Goal: Task Accomplishment & Management: Use online tool/utility

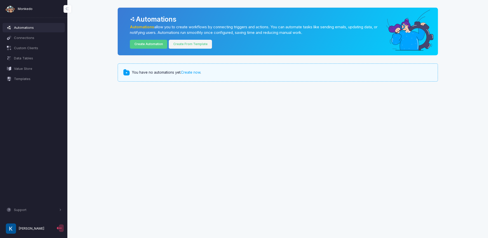
click at [199, 44] on link "Create From Template" at bounding box center [190, 44] width 43 height 9
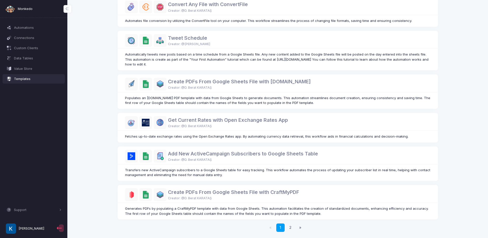
scroll to position [225, 0]
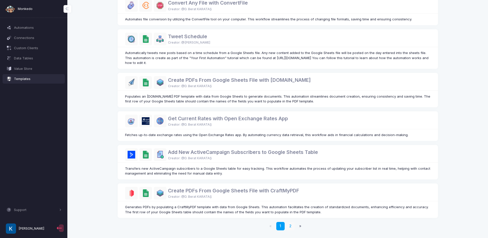
click at [292, 226] on link "2" at bounding box center [290, 226] width 8 height 8
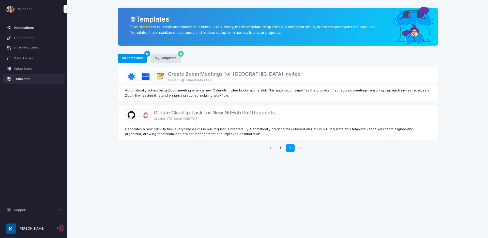
click at [29, 27] on span "Automations" at bounding box center [38, 27] width 48 height 5
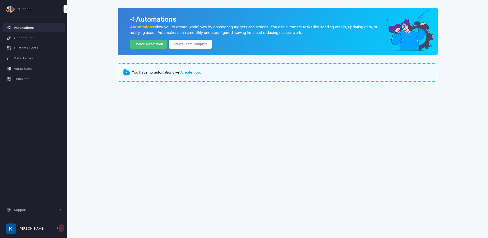
click at [146, 46] on link "Create Automation" at bounding box center [148, 44] width 37 height 9
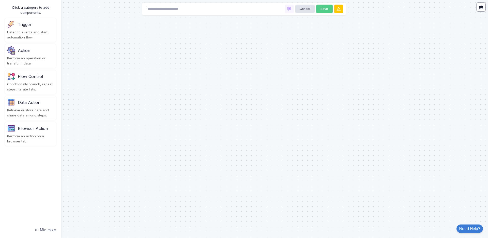
drag, startPoint x: 26, startPoint y: 129, endPoint x: 117, endPoint y: 56, distance: 117.1
click at [117, 56] on automation-editor "Cancel Save Click a category to add components. Trigger Listen to events and st…" at bounding box center [244, 119] width 488 height 238
click at [27, 139] on div "Perform an action on a browser tab." at bounding box center [30, 139] width 47 height 10
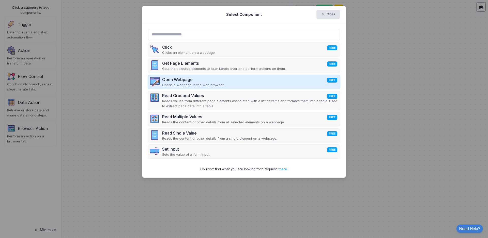
click at [181, 78] on div "Open Webpage FREE" at bounding box center [193, 79] width 62 height 6
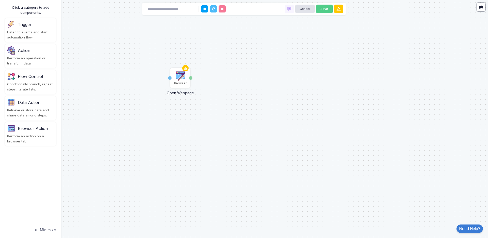
click at [180, 78] on img at bounding box center [180, 76] width 10 height 10
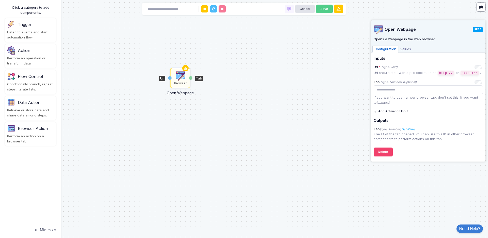
click at [180, 78] on img at bounding box center [180, 76] width 10 height 10
click at [410, 49] on span "Values" at bounding box center [406, 49] width 15 height 7
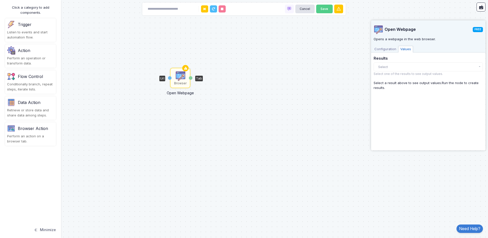
click at [383, 49] on span "Configuration" at bounding box center [386, 49] width 26 height 7
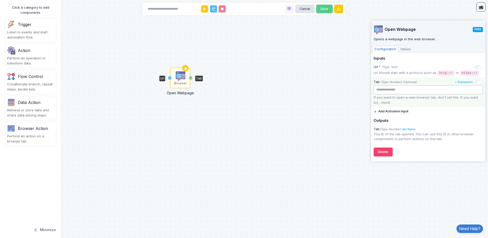
click at [392, 88] on input "number" at bounding box center [428, 89] width 109 height 9
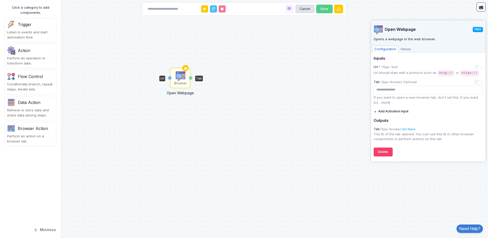
click at [26, 76] on div "Flow Control" at bounding box center [30, 76] width 25 height 6
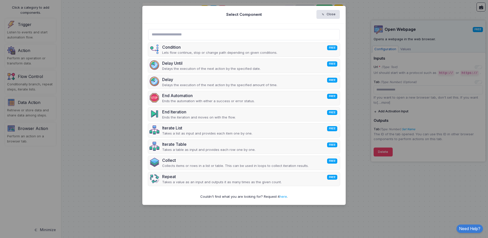
click at [26, 76] on ngb-modal-window "Select Component Close Condition FREE Lets flow continue, stop or change path d…" at bounding box center [244, 119] width 488 height 238
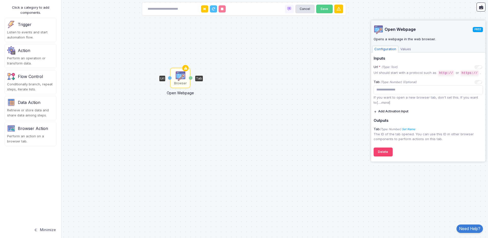
click at [25, 58] on div "Perform an operation or transform data." at bounding box center [30, 61] width 47 height 10
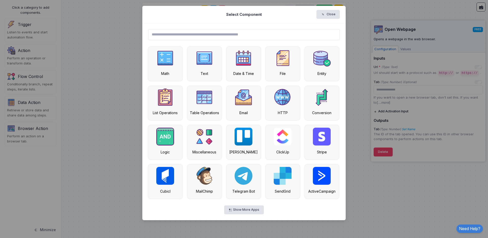
click at [28, 27] on ngb-modal-window "Select Component Close Math Text Date & Time File Entity List Operations Table …" at bounding box center [244, 119] width 488 height 238
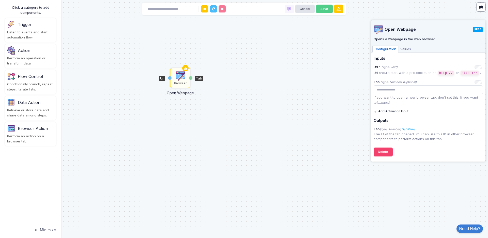
click at [30, 25] on div "Trigger" at bounding box center [25, 24] width 14 height 6
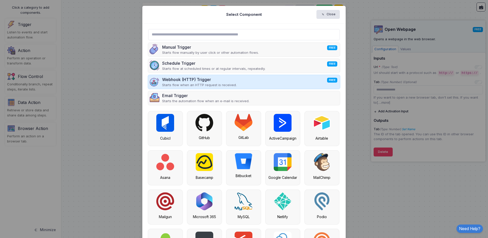
click at [171, 86] on p "Starts flow when an HTTP request is received." at bounding box center [199, 84] width 75 height 5
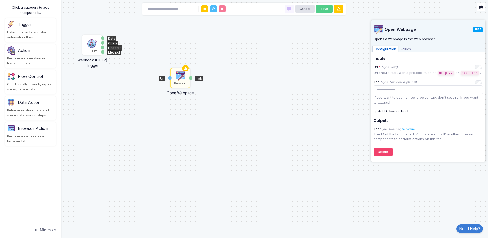
drag, startPoint x: 171, startPoint y: 86, endPoint x: 94, endPoint y: 45, distance: 87.5
click at [94, 45] on img at bounding box center [92, 43] width 10 height 10
drag, startPoint x: 105, startPoint y: 38, endPoint x: 129, endPoint y: 37, distance: 24.7
click at [131, 37] on div "1 Browser Open Webpage Url Tab Trigger Webhook (HTTP) Trigger Data Query Header…" at bounding box center [244, 119] width 488 height 238
click at [96, 44] on img at bounding box center [94, 43] width 10 height 10
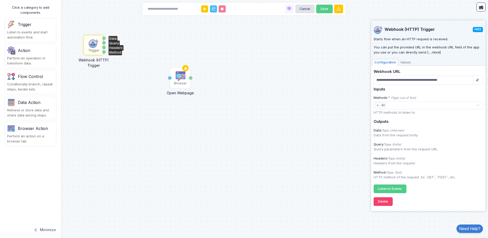
click at [97, 71] on div "Browser Open Webpage Url Tab Trigger Webhook (HTTP) Trigger Data Query Headers …" at bounding box center [244, 119] width 488 height 238
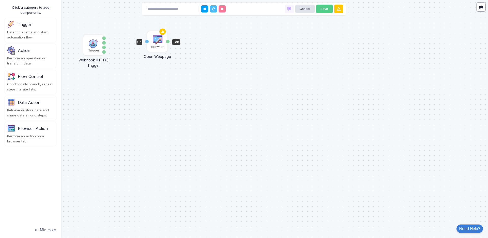
drag, startPoint x: 180, startPoint y: 81, endPoint x: 157, endPoint y: 46, distance: 42.3
click at [157, 46] on div "Browser" at bounding box center [157, 47] width 12 height 5
click at [161, 32] on icon at bounding box center [163, 32] width 6 height 7
click at [160, 39] on img at bounding box center [157, 40] width 10 height 10
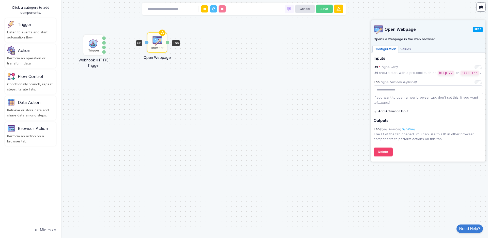
click at [387, 111] on button "Add Activation Input" at bounding box center [391, 111] width 35 height 9
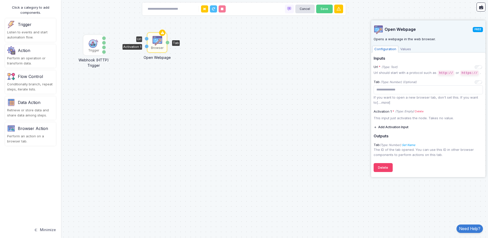
click at [407, 49] on span "Values" at bounding box center [406, 49] width 15 height 7
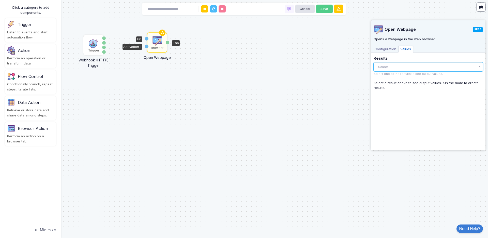
click at [393, 65] on button "Select" at bounding box center [428, 66] width 109 height 9
click at [393, 78] on div "There are no results yet." at bounding box center [428, 77] width 109 height 11
click at [393, 96] on div "Open Webpage FREE Opens a webpage in the web browser. Configuration Values Inpu…" at bounding box center [428, 83] width 109 height 127
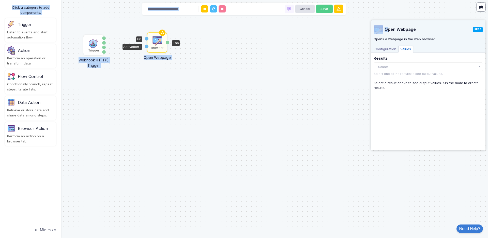
drag, startPoint x: 387, startPoint y: 28, endPoint x: 320, endPoint y: 38, distance: 67.6
click at [320, 38] on automation-editor "Browser Open Webpage Url Activation 1 Tab Trigger Webhook (HTTP) Trigger Data Q…" at bounding box center [244, 119] width 488 height 238
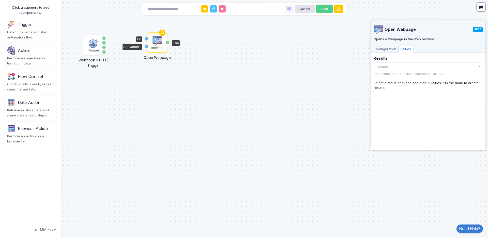
drag, startPoint x: 431, startPoint y: 29, endPoint x: 408, endPoint y: 33, distance: 23.3
click at [408, 33] on h4 "Open Webpage FREE" at bounding box center [428, 29] width 109 height 9
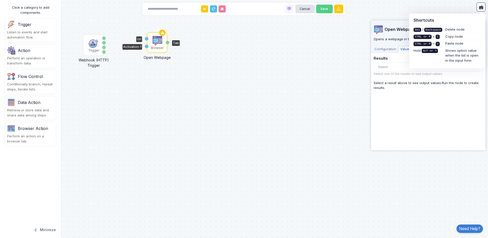
click at [387, 89] on div "Select a result above to see output values. Run the node to create results." at bounding box center [428, 85] width 109 height 10
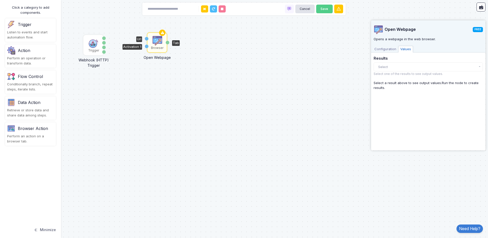
click at [388, 52] on span "Configuration" at bounding box center [386, 49] width 26 height 7
